Goal: Navigation & Orientation: Find specific page/section

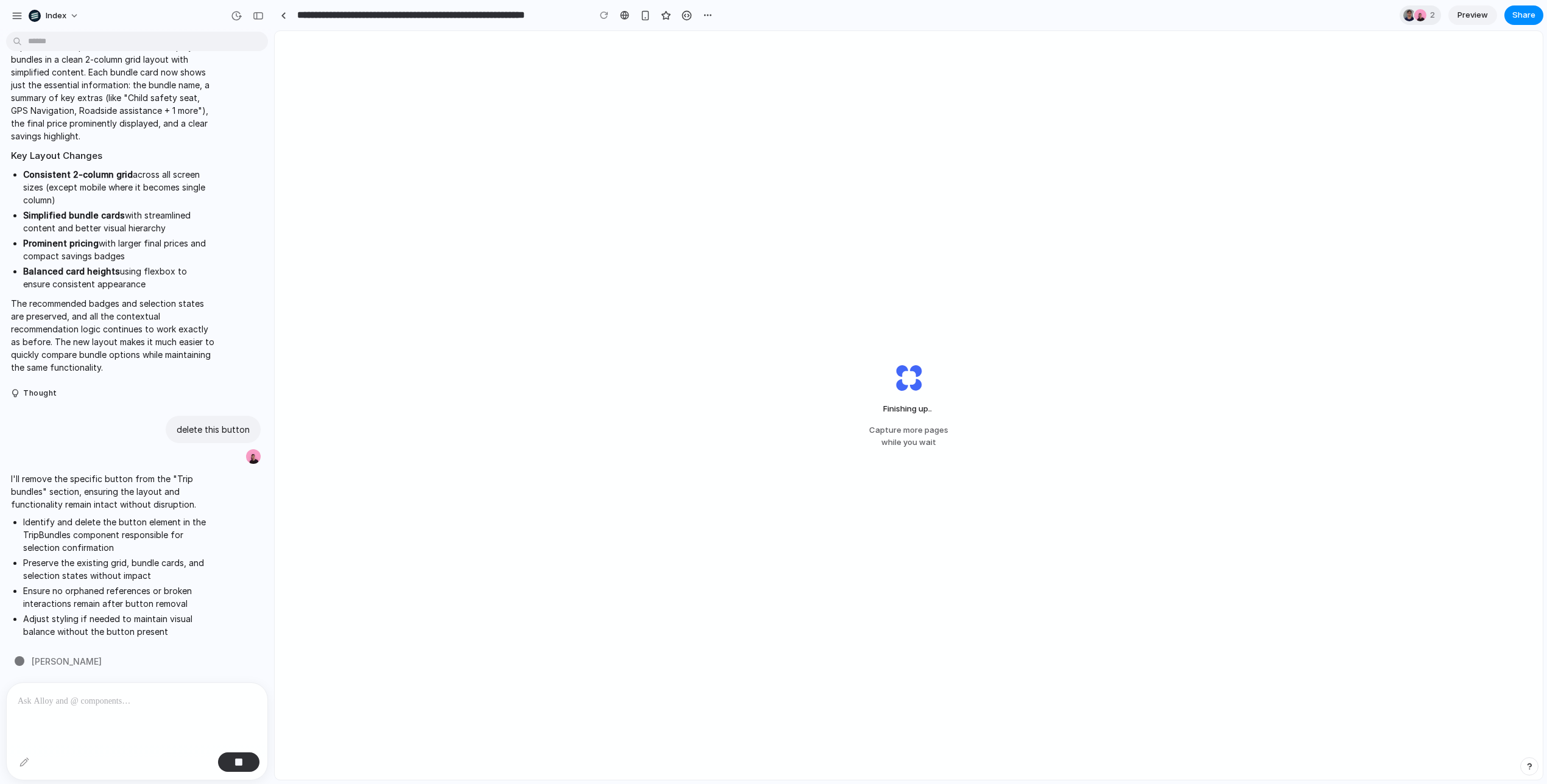
scroll to position [1797, 0]
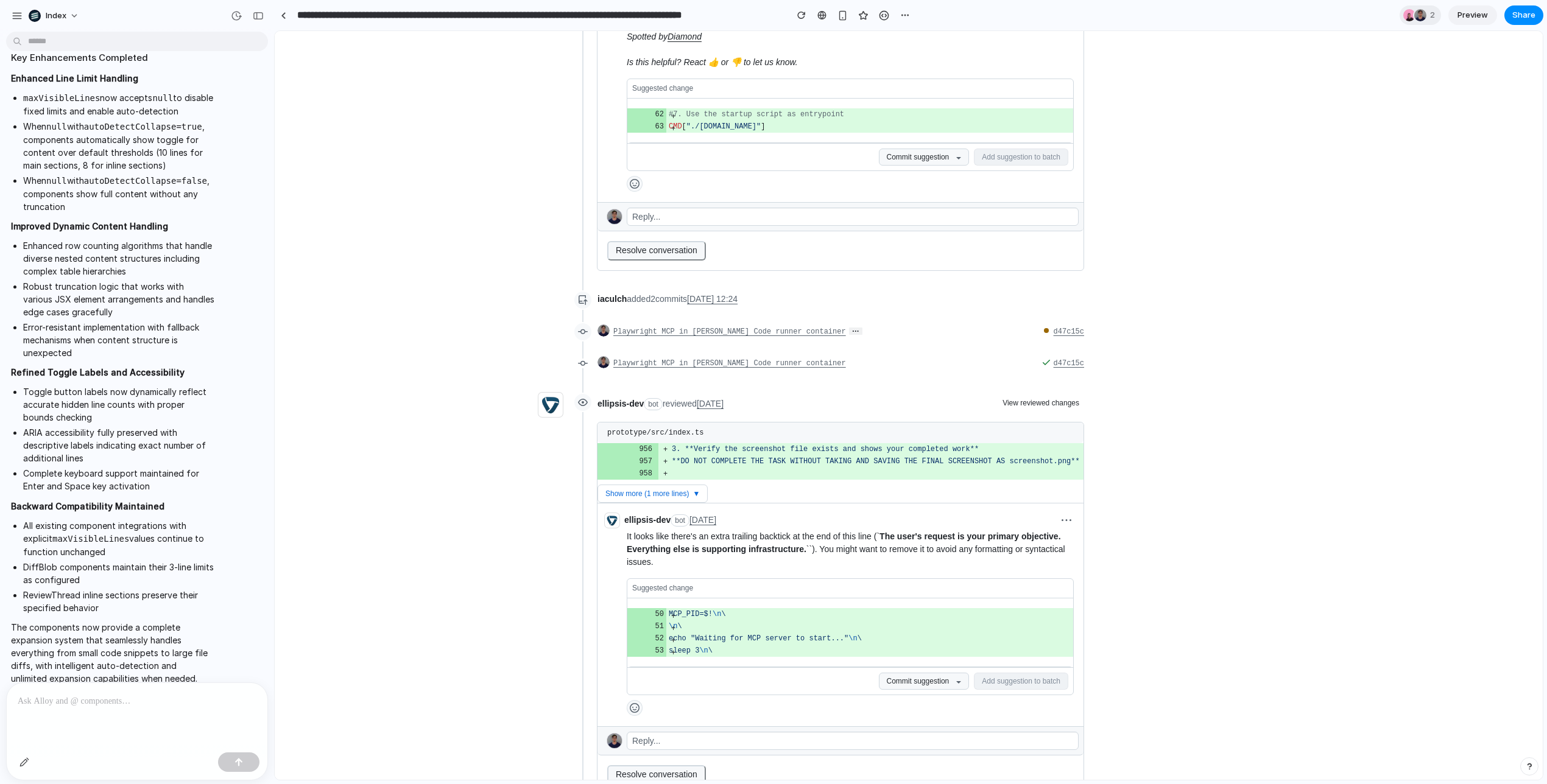
scroll to position [3088, 0]
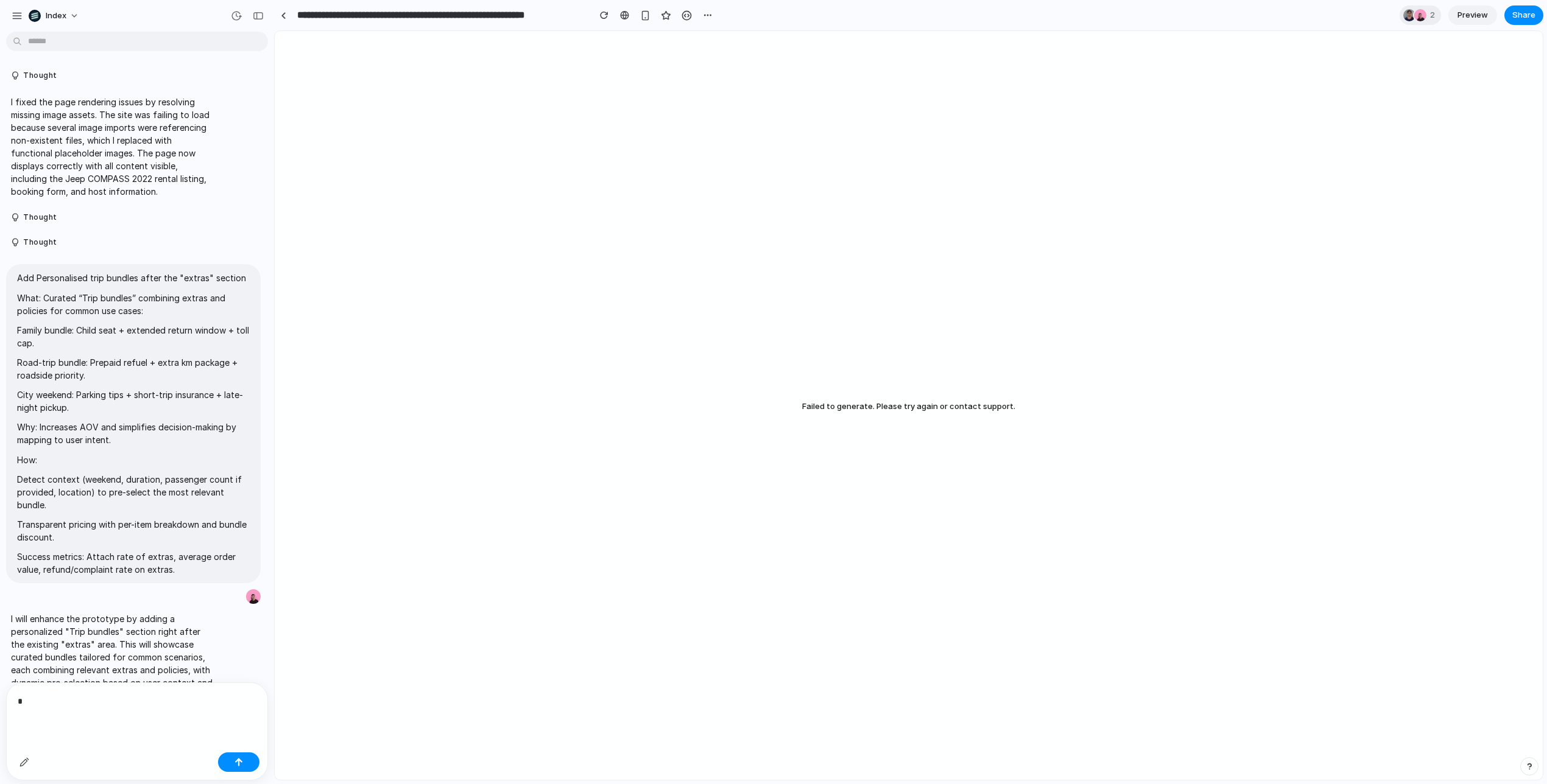
scroll to position [1797, 0]
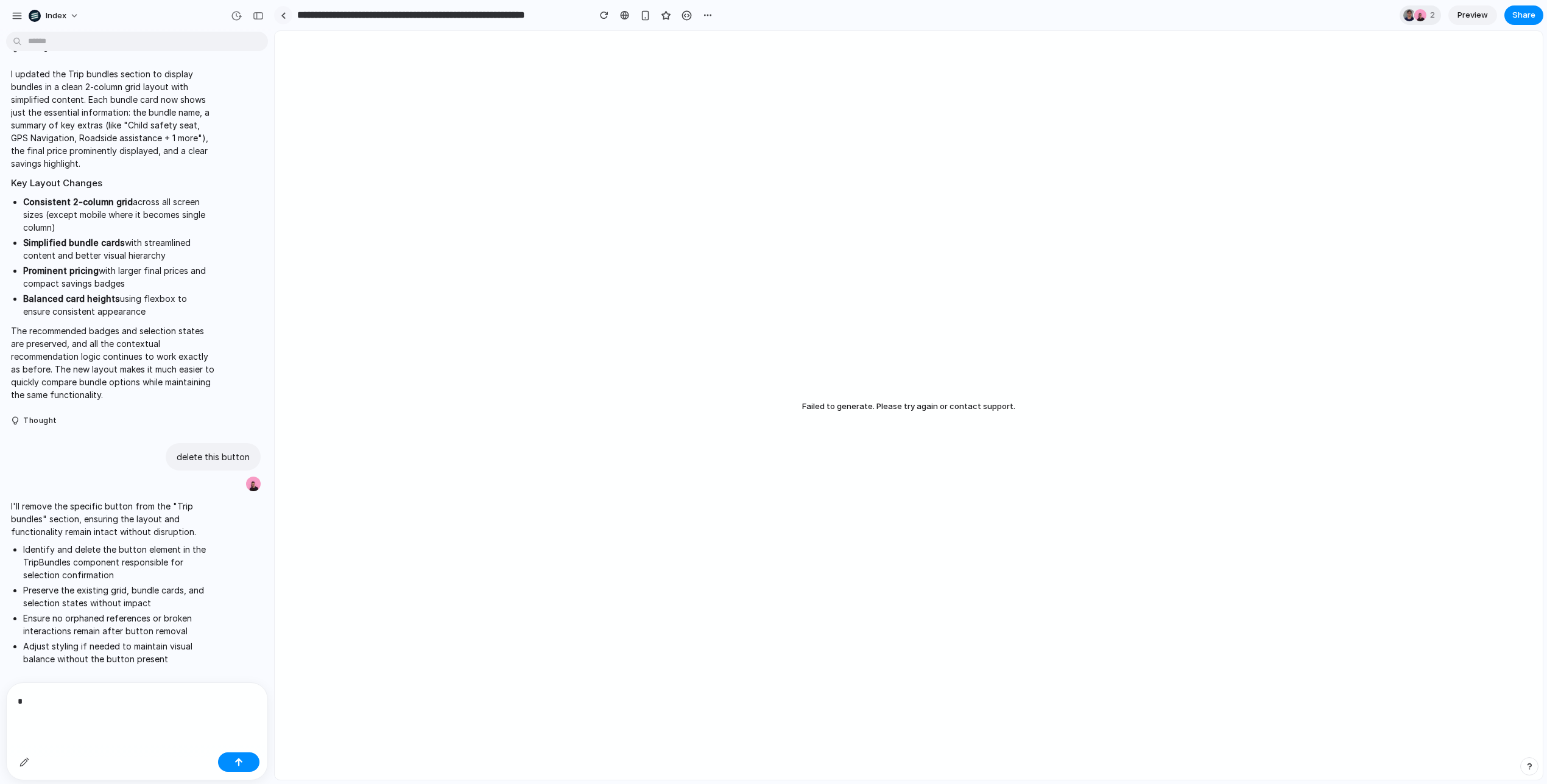
click at [284, 20] on link at bounding box center [283, 16] width 19 height 19
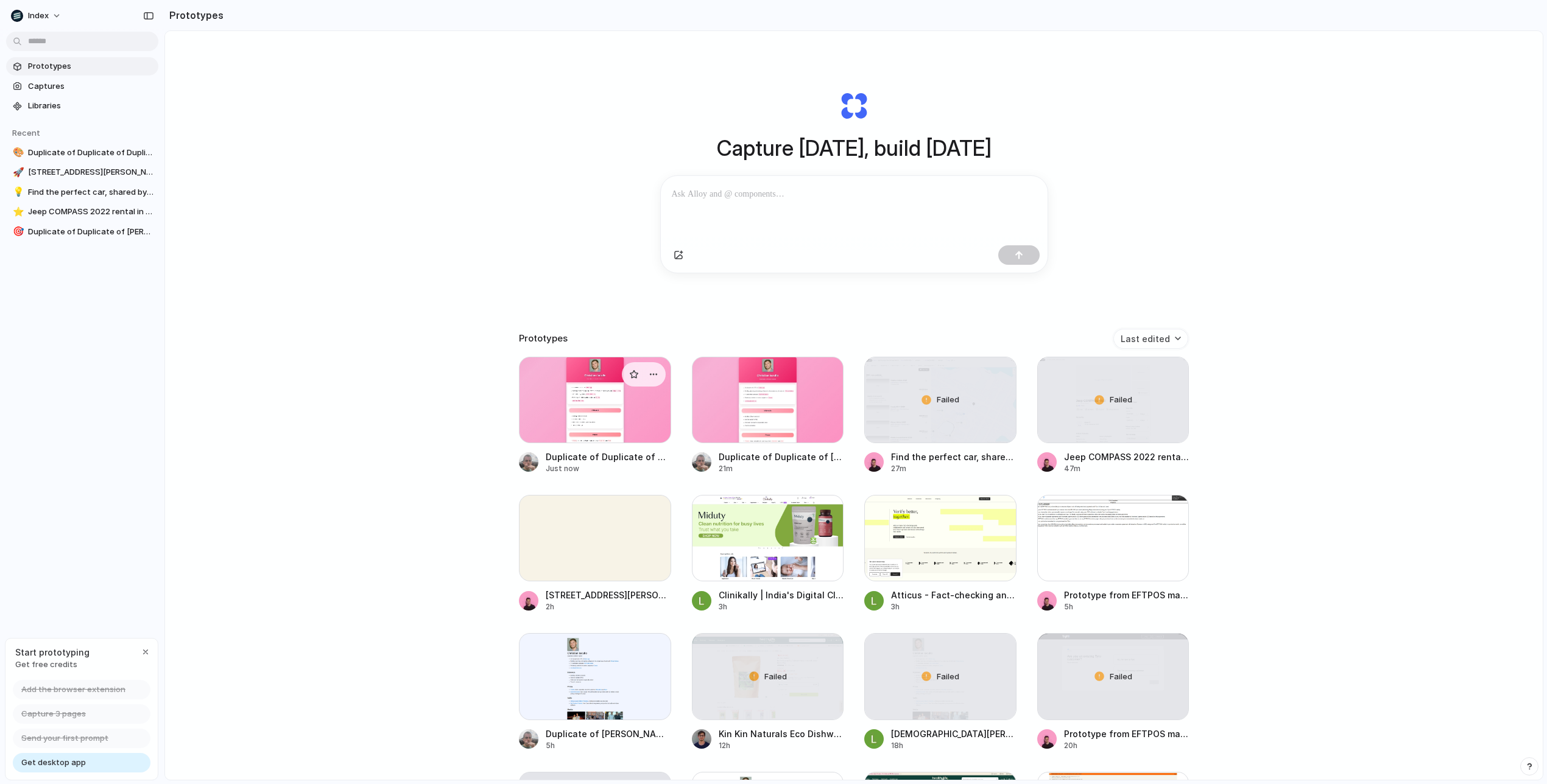
click at [571, 434] on div at bounding box center [595, 399] width 152 height 86
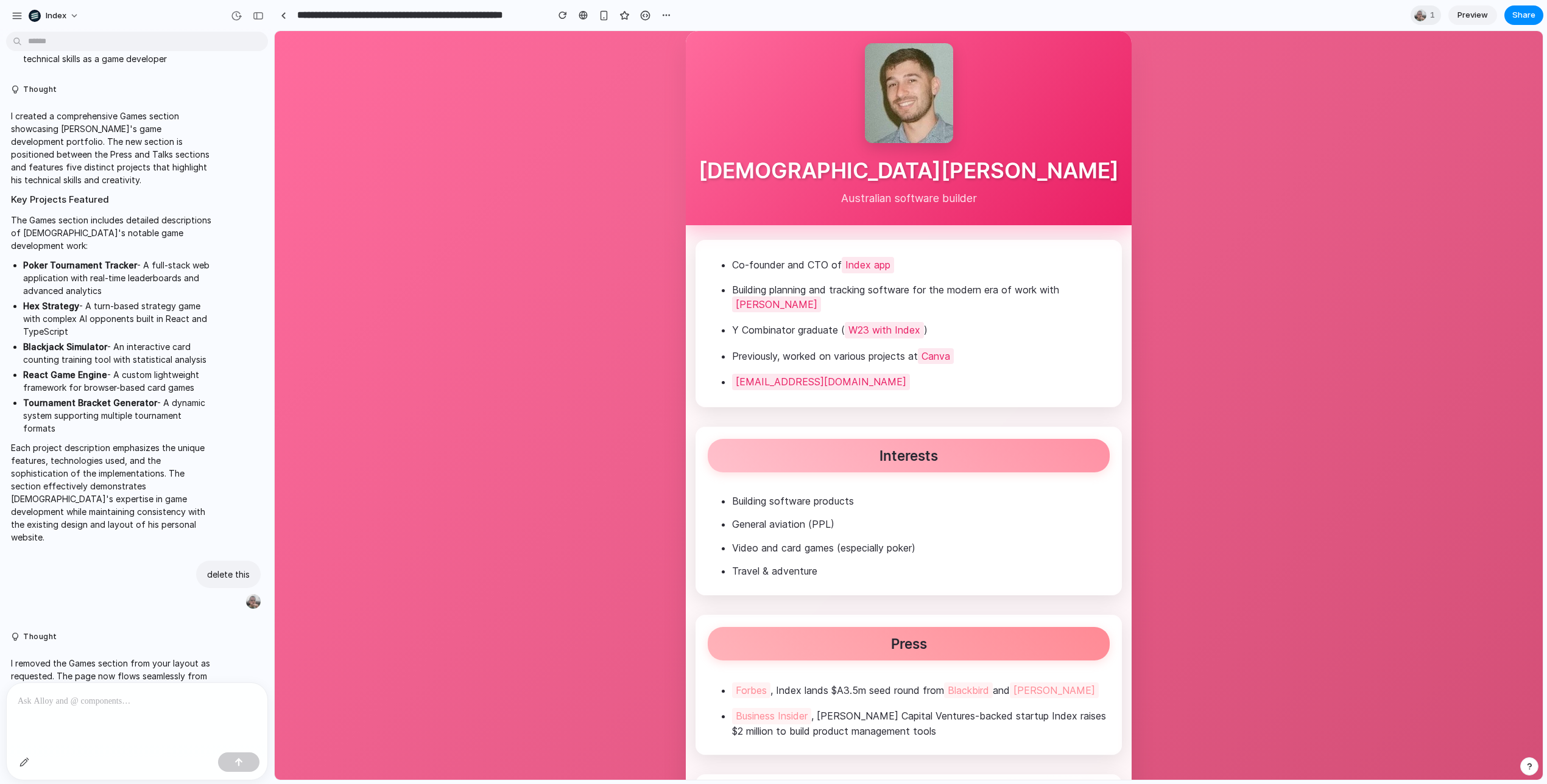
click at [78, 649] on div "I removed the Games section from your layout as requested. The page now flows s…" at bounding box center [113, 689] width 213 height 78
drag, startPoint x: 78, startPoint y: 604, endPoint x: 130, endPoint y: 653, distance: 71.4
click at [130, 653] on div "I removed the Games section from your layout as requested. The page now flows s…" at bounding box center [113, 689] width 213 height 78
click at [130, 657] on p "I removed the Games section from your layout as requested. The page now flows s…" at bounding box center [113, 689] width 204 height 64
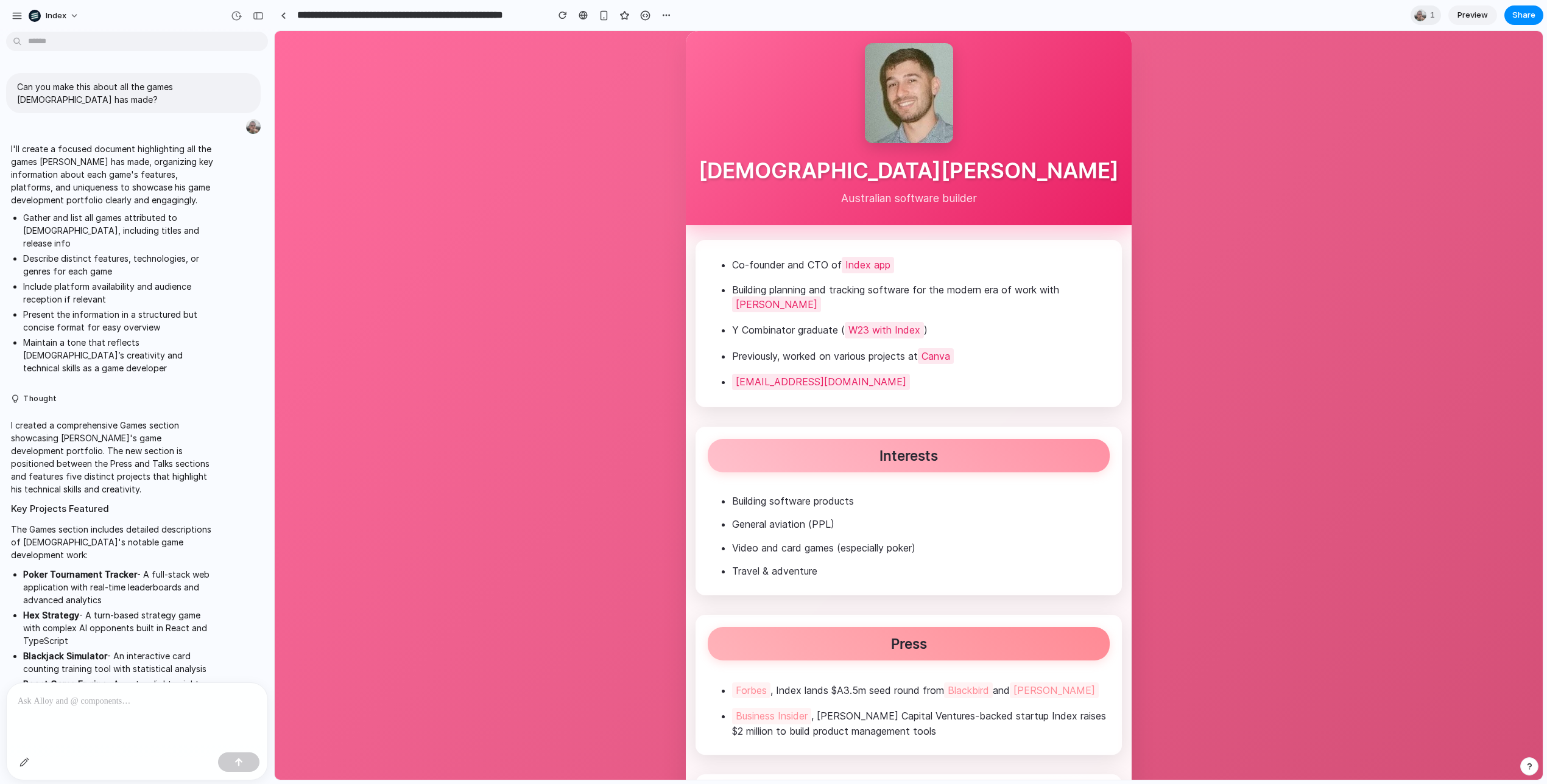
click at [100, 147] on p "I'll create a focused document highlighting all the games [PERSON_NAME] has mad…" at bounding box center [113, 174] width 204 height 64
drag, startPoint x: 100, startPoint y: 147, endPoint x: 126, endPoint y: 195, distance: 54.6
click at [126, 195] on p "I'll create a focused document highlighting all the games [PERSON_NAME] has mad…" at bounding box center [113, 174] width 204 height 64
click at [585, 21] on link at bounding box center [583, 16] width 19 height 19
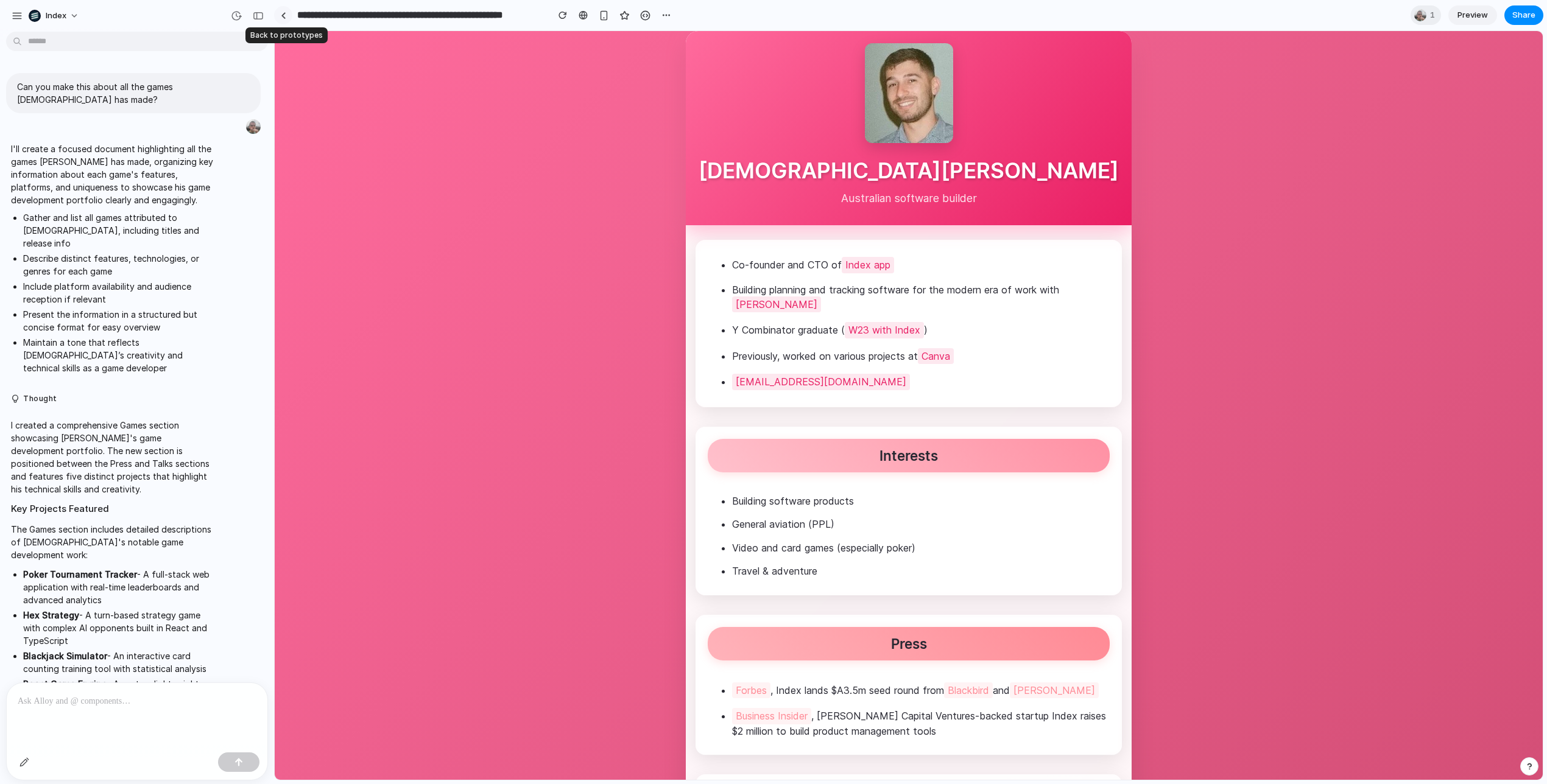
click at [286, 16] on div at bounding box center [283, 15] width 6 height 6
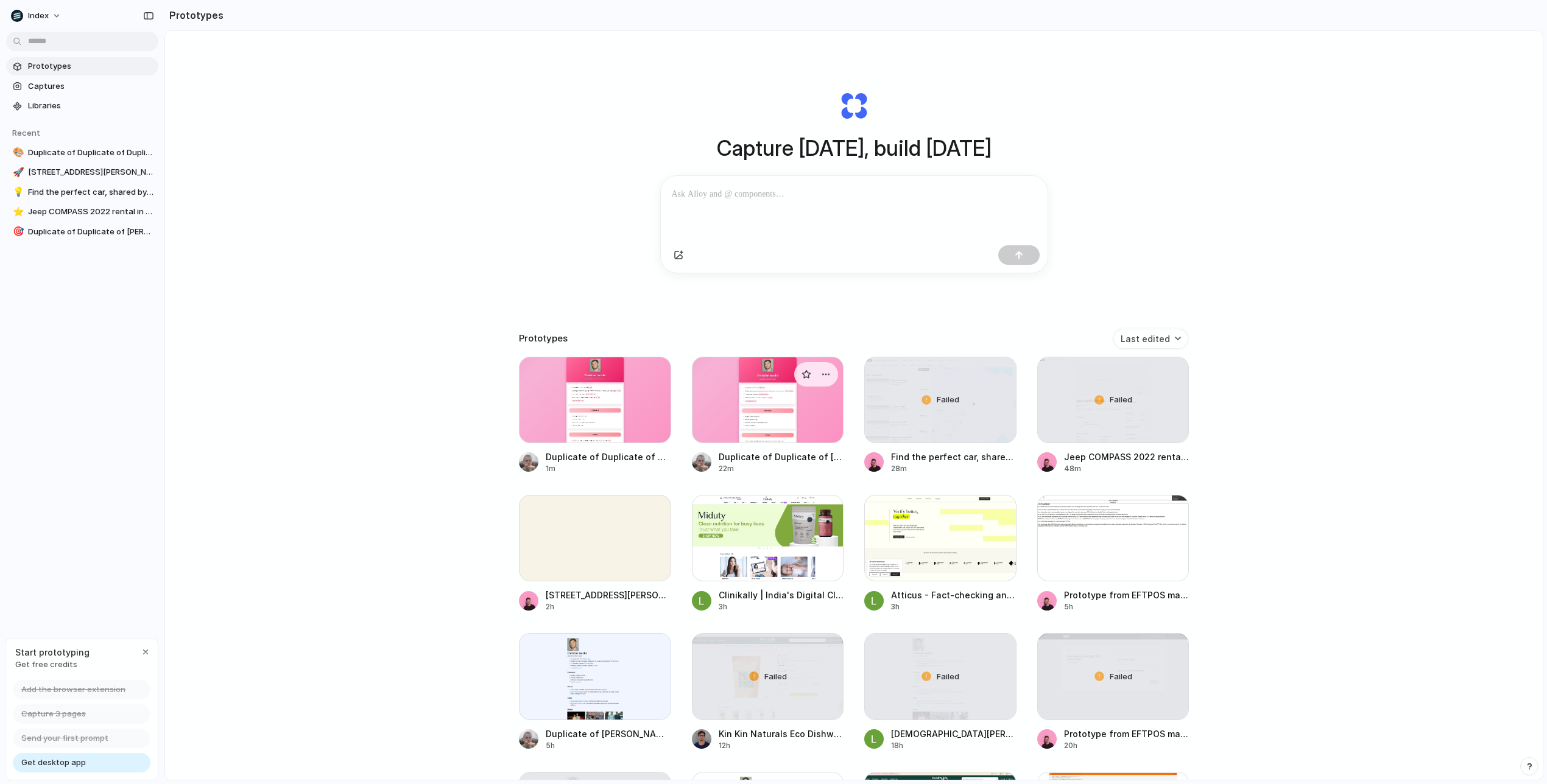
click at [762, 417] on div at bounding box center [768, 399] width 152 height 86
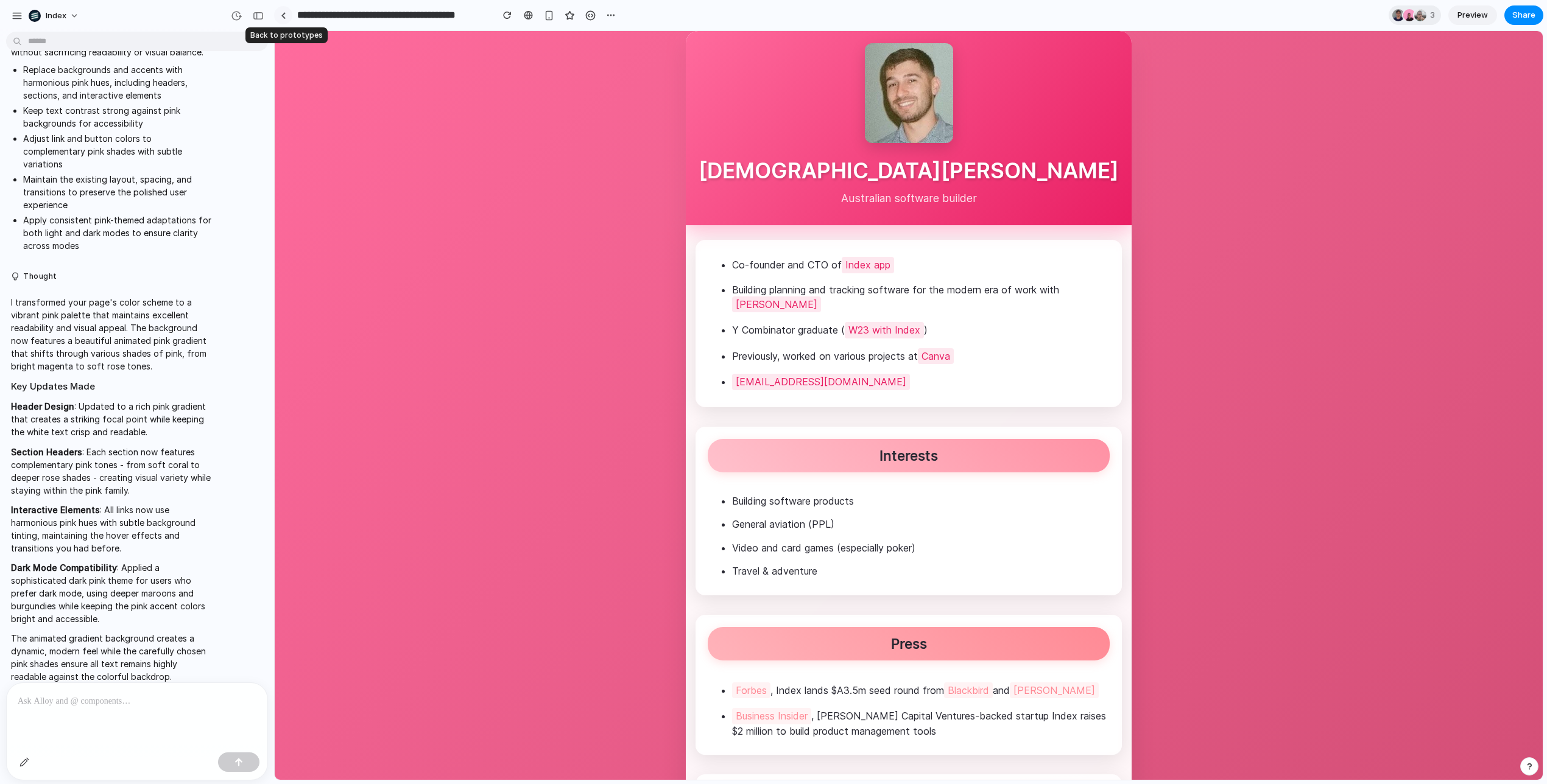
click at [286, 14] on link at bounding box center [283, 16] width 19 height 19
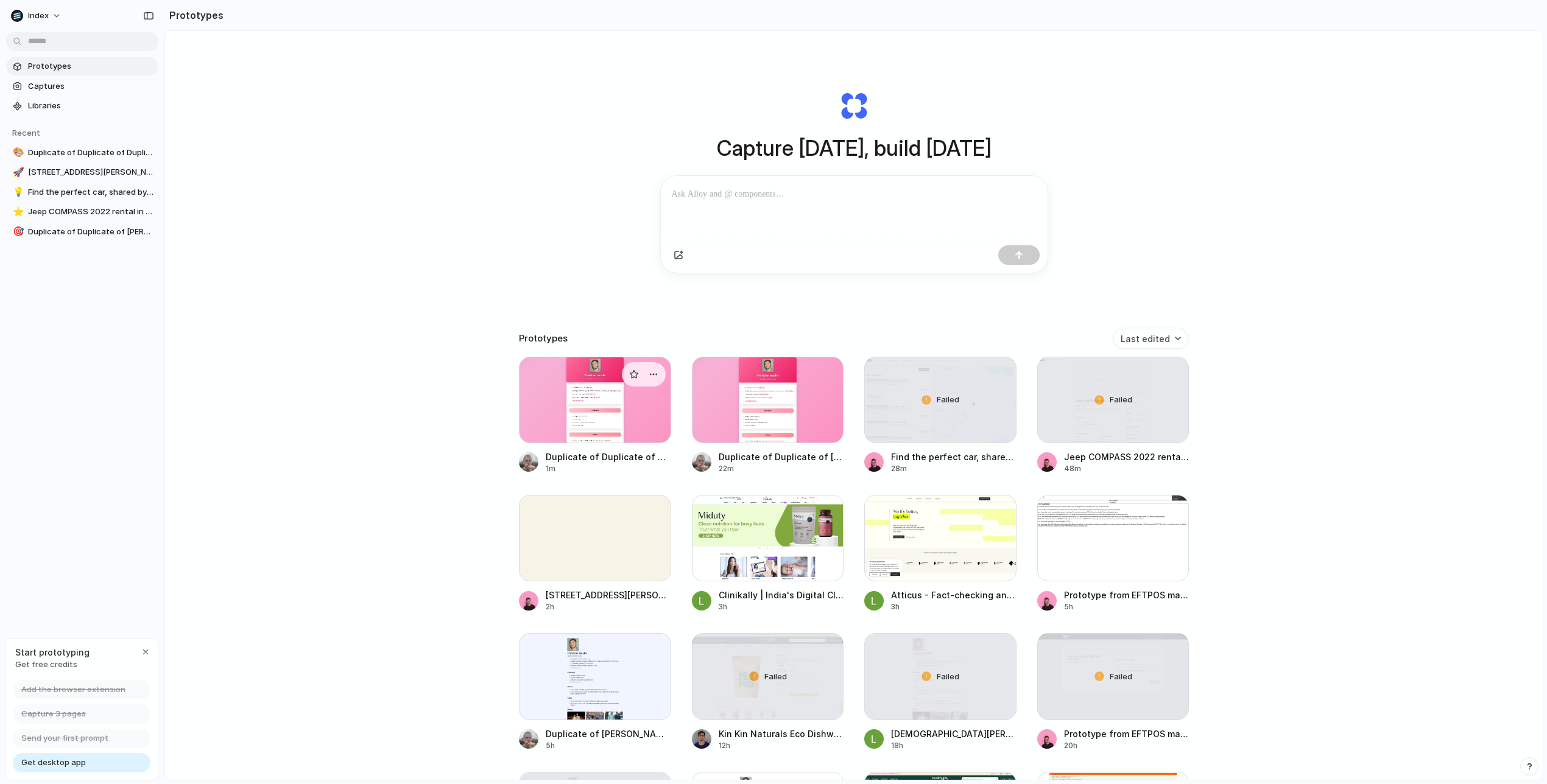
click at [573, 437] on div at bounding box center [595, 399] width 152 height 86
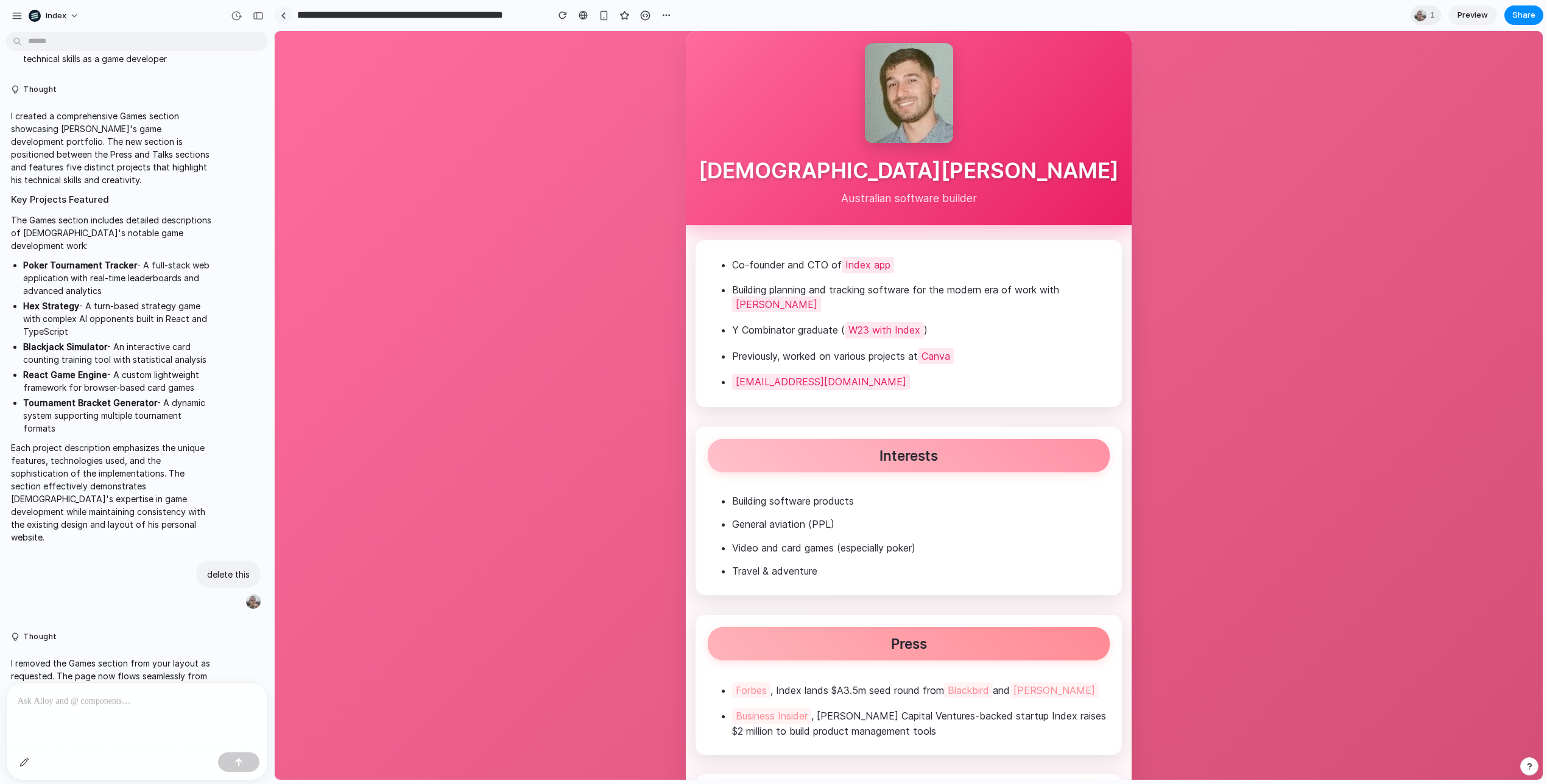
click at [281, 16] on div at bounding box center [283, 15] width 6 height 6
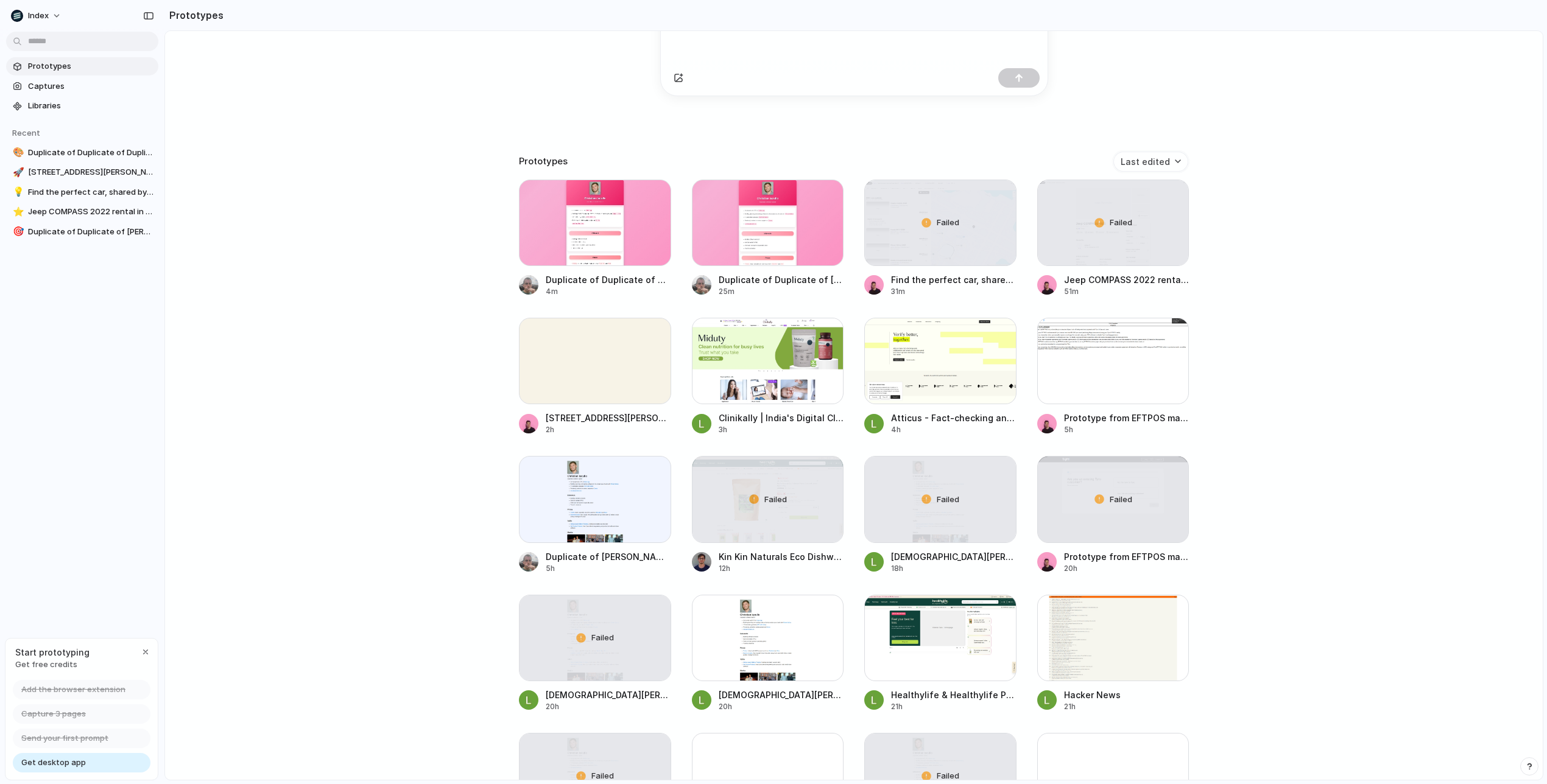
scroll to position [187, 0]
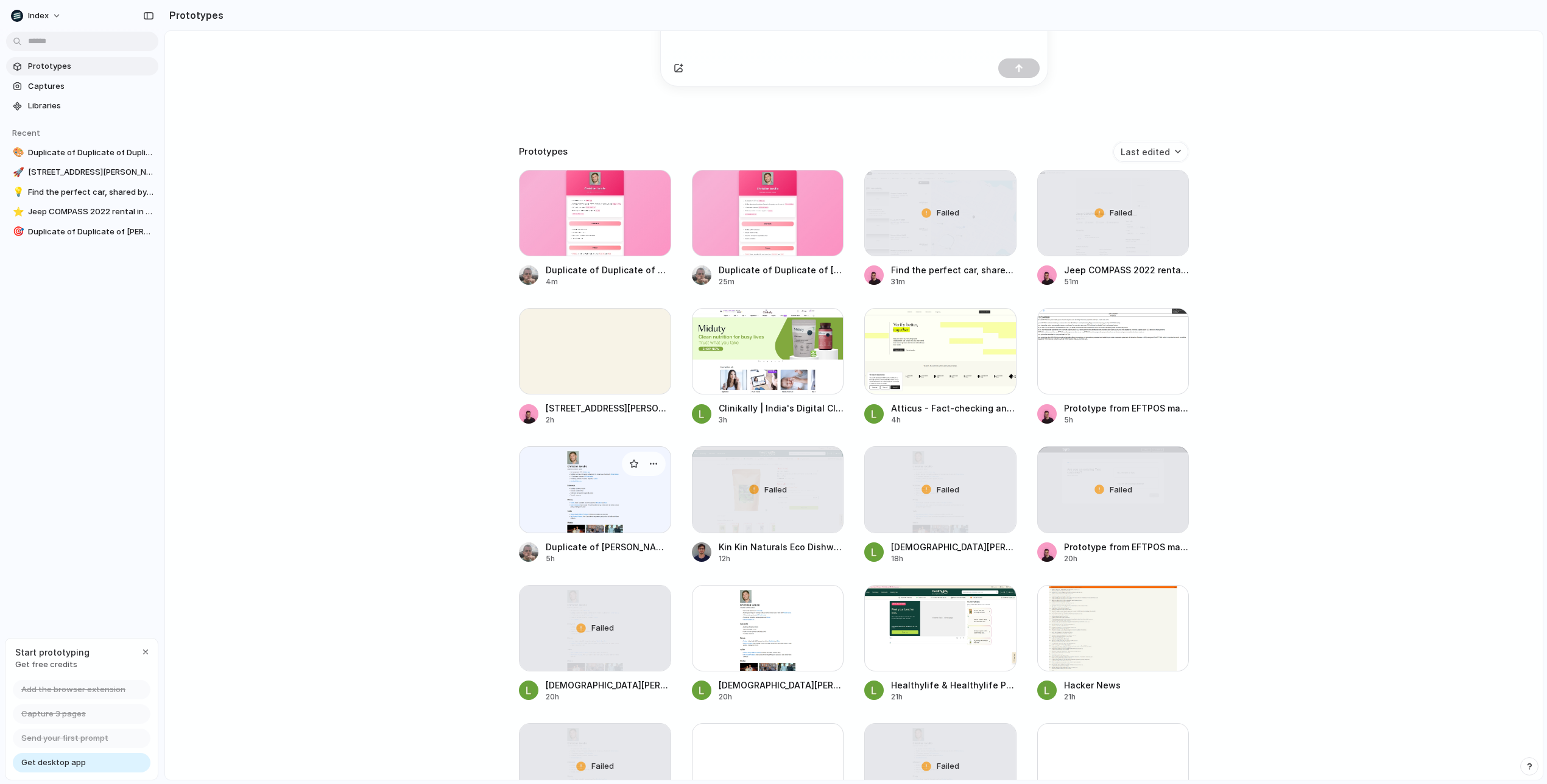
click at [604, 514] on div at bounding box center [595, 489] width 152 height 86
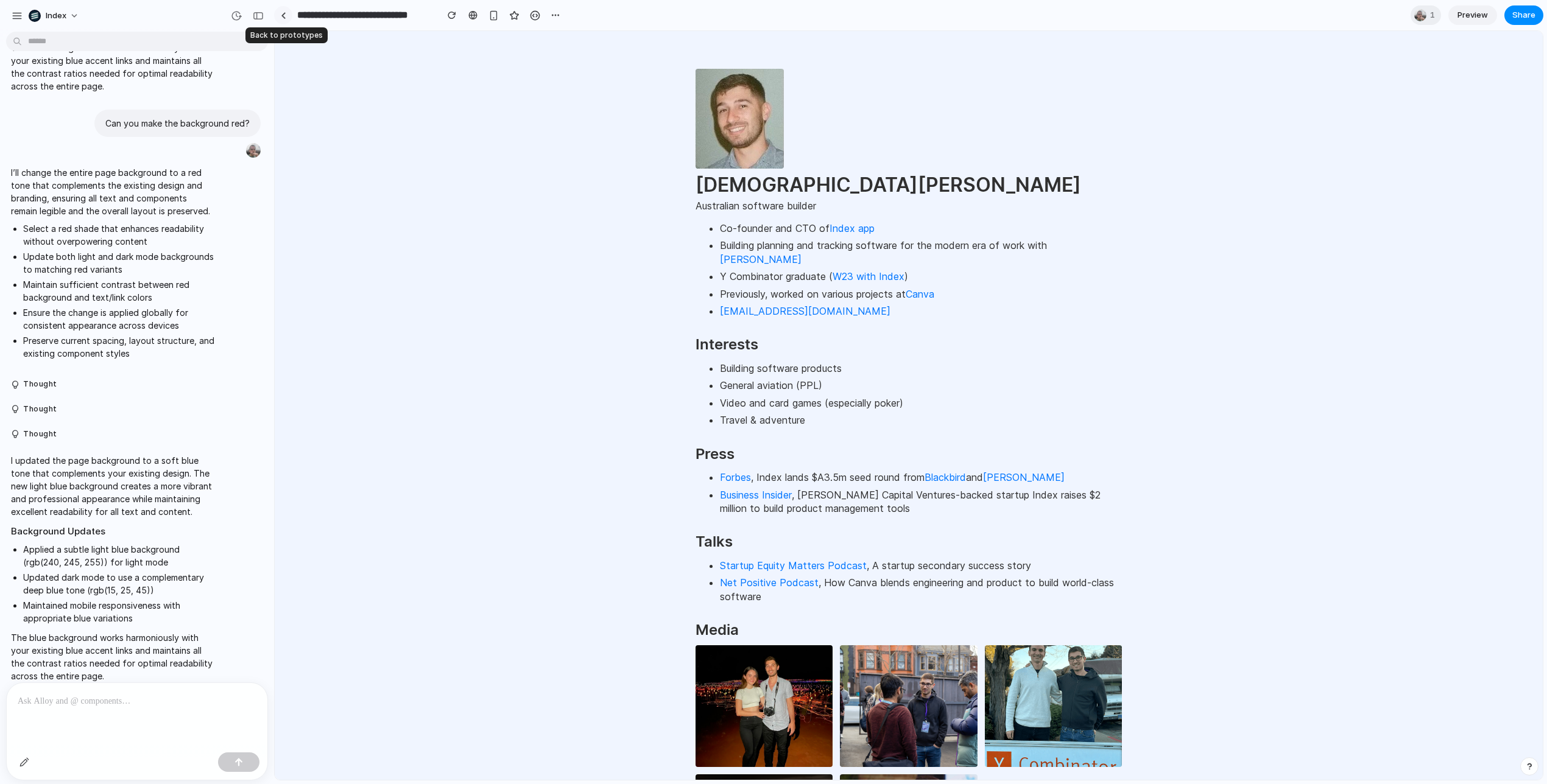
click at [283, 16] on div at bounding box center [283, 15] width 6 height 6
